Goal: Task Accomplishment & Management: Manage account settings

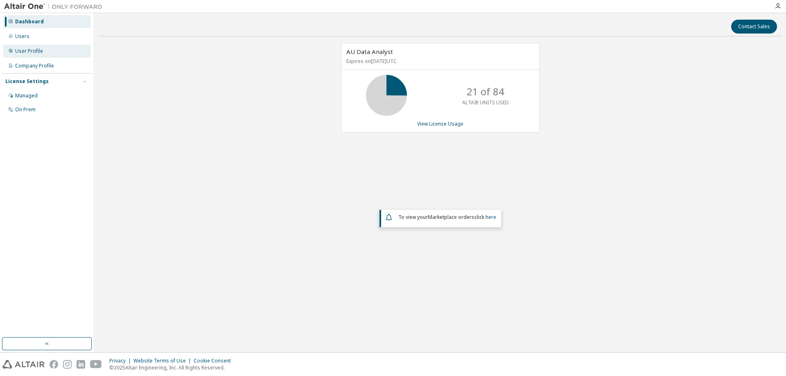
click at [53, 49] on div "User Profile" at bounding box center [46, 51] width 87 height 13
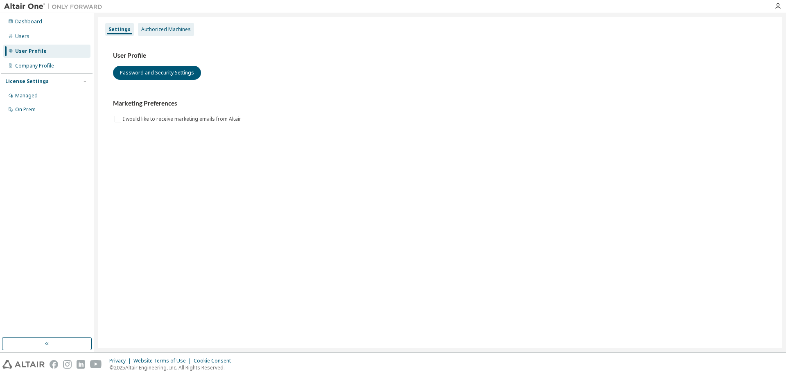
click at [157, 29] on div "Authorized Machines" at bounding box center [166, 29] width 50 height 7
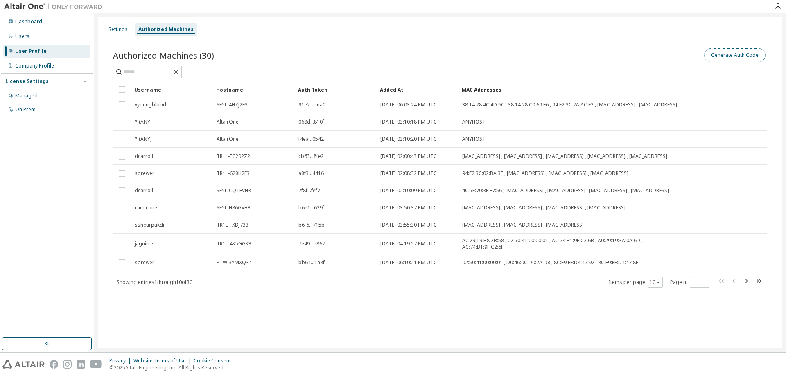
click at [750, 58] on button "Generate Auth Code" at bounding box center [734, 55] width 61 height 14
